Goal: Find specific fact: Find specific fact

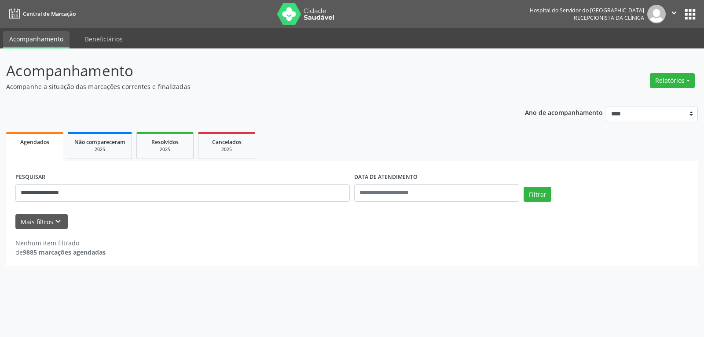
type input "**********"
click at [523, 187] on button "Filtrar" at bounding box center [537, 194] width 28 height 15
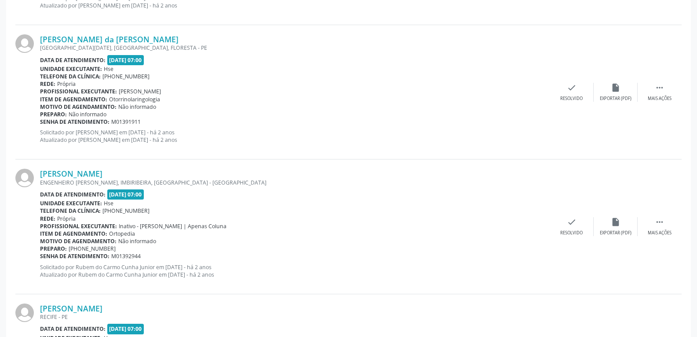
scroll to position [1983, 0]
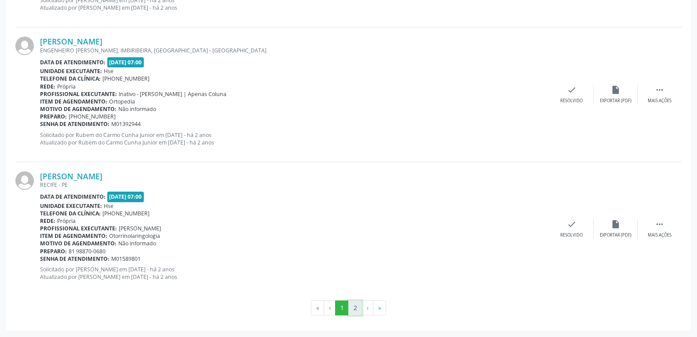
click at [354, 304] on button "2" at bounding box center [355, 307] width 14 height 15
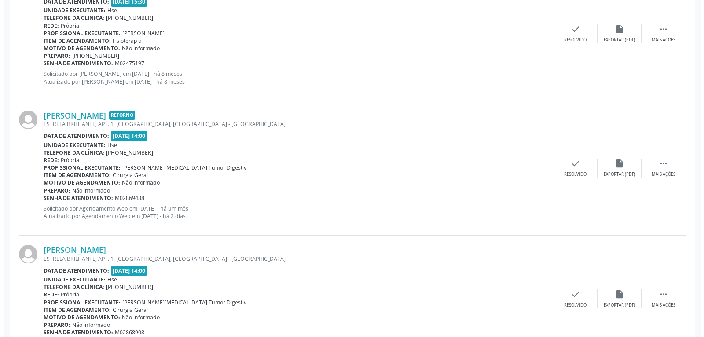
scroll to position [766, 0]
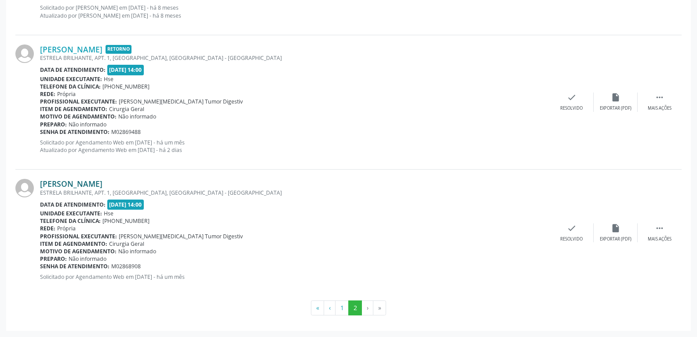
click at [102, 183] on link "[PERSON_NAME]" at bounding box center [71, 184] width 62 height 10
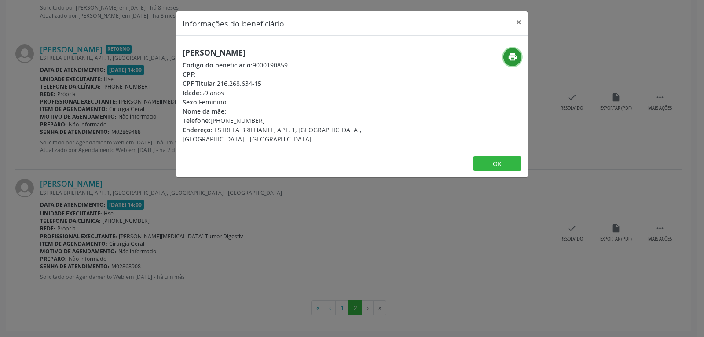
click at [511, 59] on icon "print" at bounding box center [513, 57] width 10 height 10
drag, startPoint x: 218, startPoint y: 80, endPoint x: 296, endPoint y: 81, distance: 78.7
click at [296, 81] on div "CPF Titular: 216.268.634-15" at bounding box center [294, 83] width 222 height 9
copy div "216.268.634-15"
drag, startPoint x: 224, startPoint y: 119, endPoint x: 275, endPoint y: 118, distance: 50.6
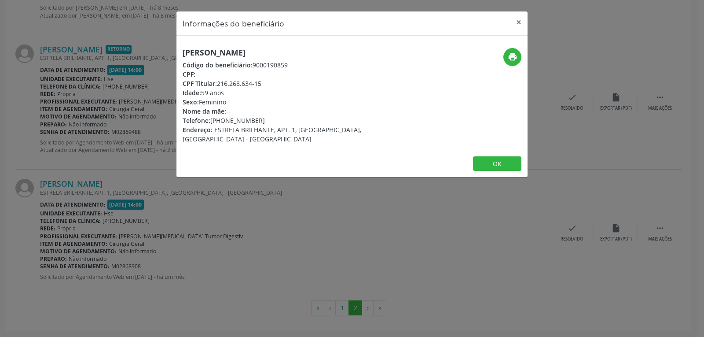
click at [275, 118] on div "Telefone: [PHONE_NUMBER]" at bounding box center [294, 120] width 222 height 9
copy div "98559-1113"
